Goal: Information Seeking & Learning: Learn about a topic

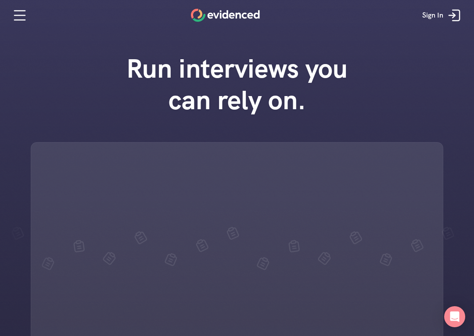
click at [463, 335] on div "Run interviews you can rely on." at bounding box center [237, 226] width 474 height 364
click at [464, 332] on div "Run interviews you can rely on." at bounding box center [237, 226] width 474 height 364
click at [460, 336] on div "Run interviews you can rely on." at bounding box center [237, 226] width 474 height 364
click at [468, 333] on div "Run interviews you can rely on." at bounding box center [237, 226] width 474 height 364
click at [468, 336] on div "Run interviews you can rely on." at bounding box center [237, 226] width 474 height 364
